Goal: Task Accomplishment & Management: Manage account settings

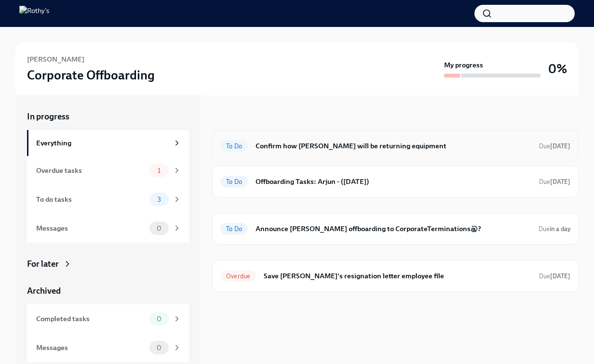
click at [284, 152] on div "To Do Confirm how [PERSON_NAME] will be returning equipment Due [DATE]" at bounding box center [395, 145] width 350 height 15
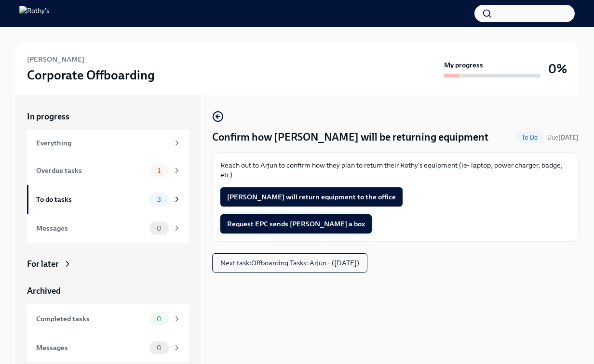
click at [288, 224] on span "Request EPC sends [PERSON_NAME] a box" at bounding box center [296, 224] width 138 height 10
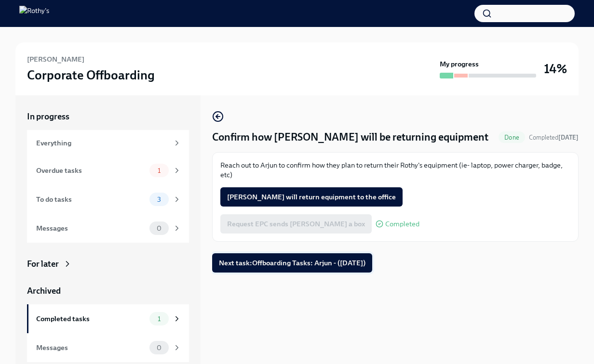
click at [274, 271] on button "Next task : Offboarding Tasks: Arjun - ([DATE])" at bounding box center [292, 263] width 160 height 19
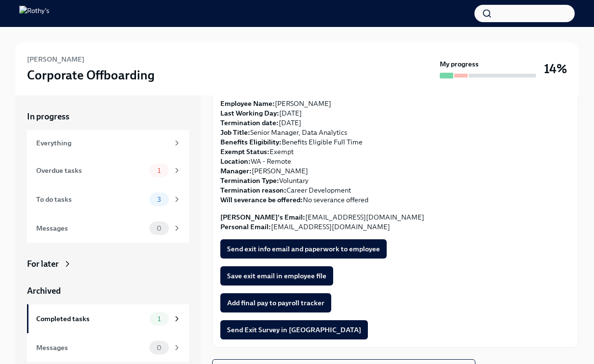
scroll to position [85, 0]
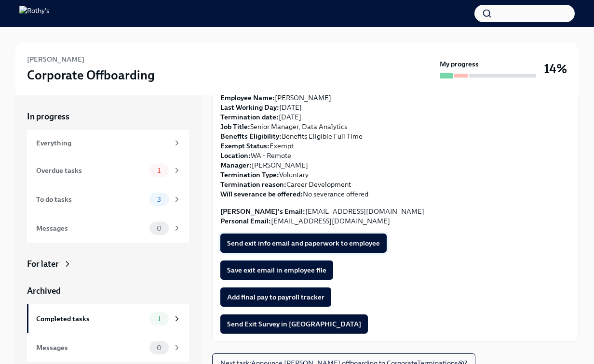
click at [277, 242] on span "Send exit info email and paperwork to employee" at bounding box center [303, 244] width 153 height 10
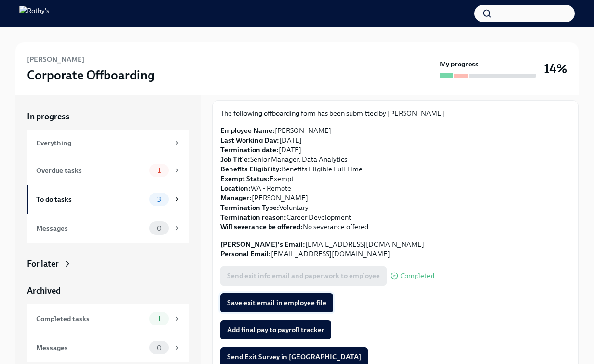
click at [278, 305] on span "Save exit email in employee file" at bounding box center [276, 303] width 99 height 10
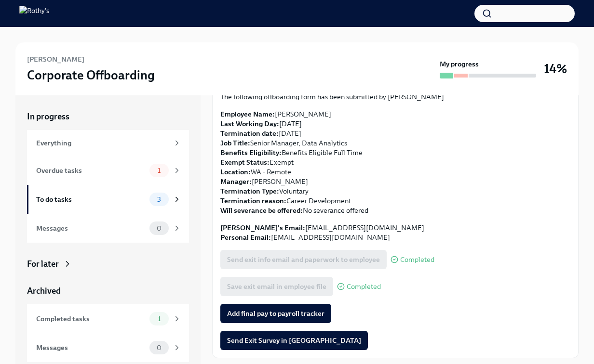
scroll to position [70, 0]
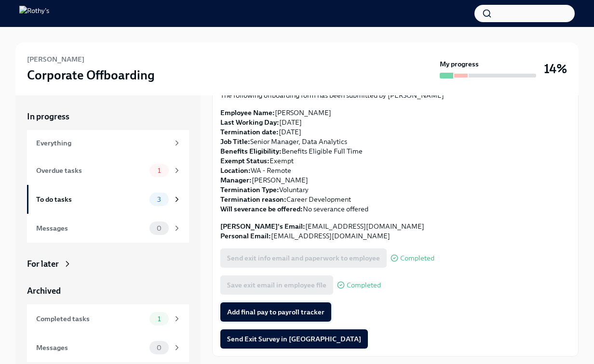
click at [277, 309] on span "Add final pay to payroll tracker" at bounding box center [275, 313] width 97 height 10
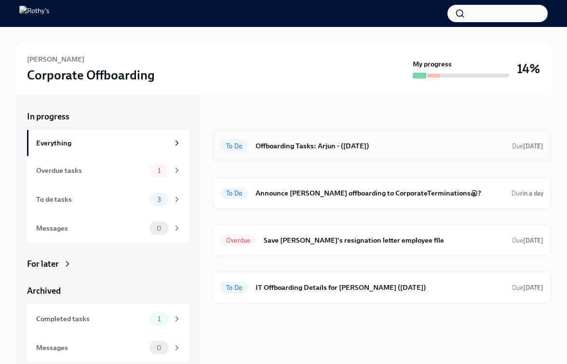
click at [253, 142] on div "To Do Offboarding Tasks: Arjun - (10/13/2025) Due 2 days ago" at bounding box center [381, 145] width 323 height 15
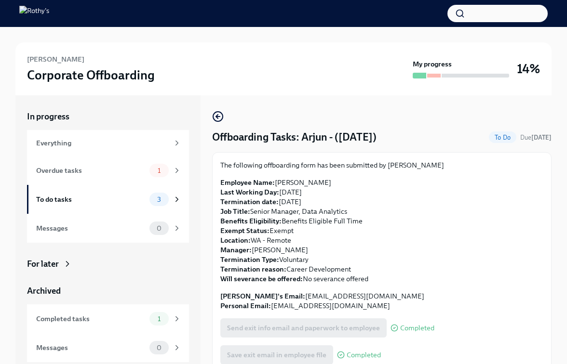
scroll to position [94, 0]
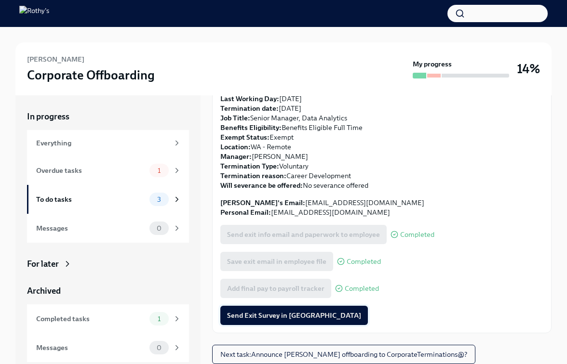
click at [240, 315] on span "Send Exit Survey in [GEOGRAPHIC_DATA]" at bounding box center [294, 316] width 134 height 10
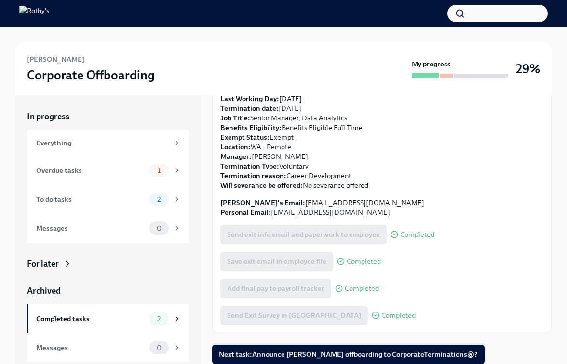
click at [248, 351] on span "Next task : Announce Arjun Narendran offboarding to CorporateTerminations@?" at bounding box center [348, 355] width 259 height 10
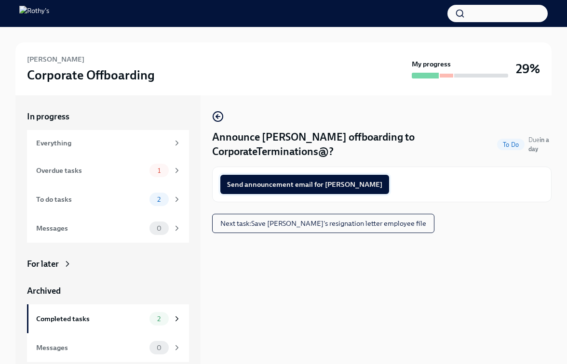
click at [290, 186] on span "Send announcement email for Arjun" at bounding box center [304, 185] width 155 height 10
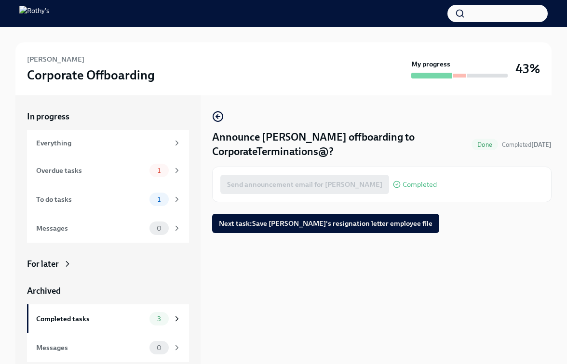
click at [305, 224] on span "Next task : Save Arjun Narendran's resignation letter employee file" at bounding box center [326, 224] width 214 height 10
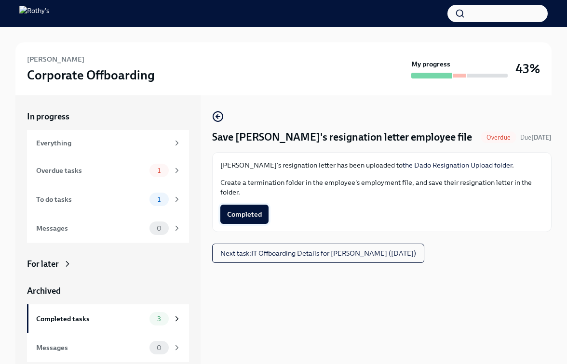
click at [261, 212] on span "Completed" at bounding box center [244, 215] width 35 height 10
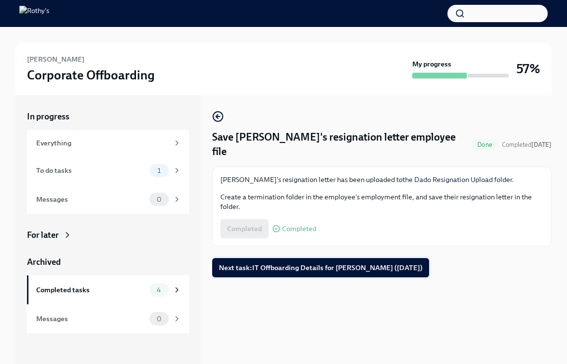
click at [277, 263] on span "Next task : IT Offboarding Details for Arjun Narendran (10/13/2025)" at bounding box center [320, 268] width 203 height 10
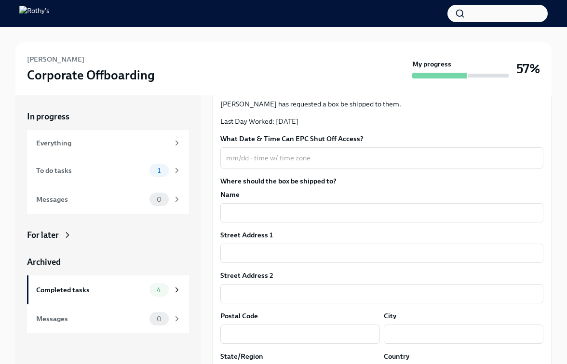
scroll to position [60, 0]
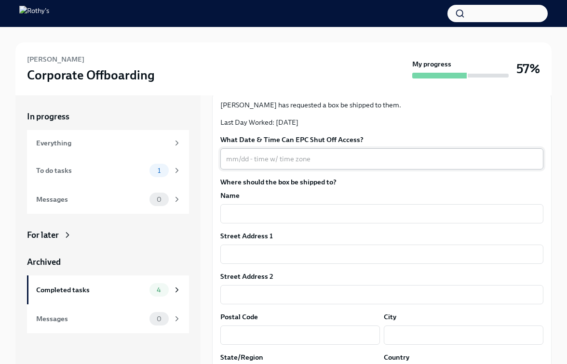
click at [278, 157] on textarea "What Date & Time Can EPC Shut Off Access?" at bounding box center [381, 159] width 311 height 12
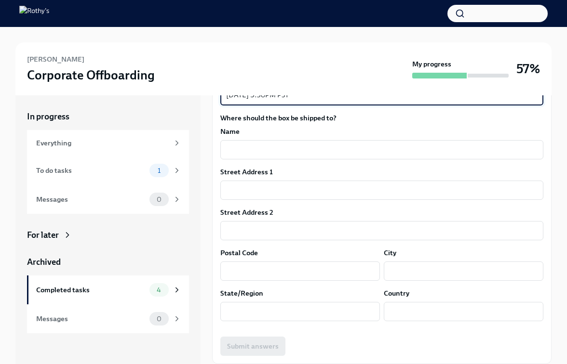
scroll to position [123, 0]
type textarea "10/13/25 5:30PM PST"
